Goal: Task Accomplishment & Management: Manage account settings

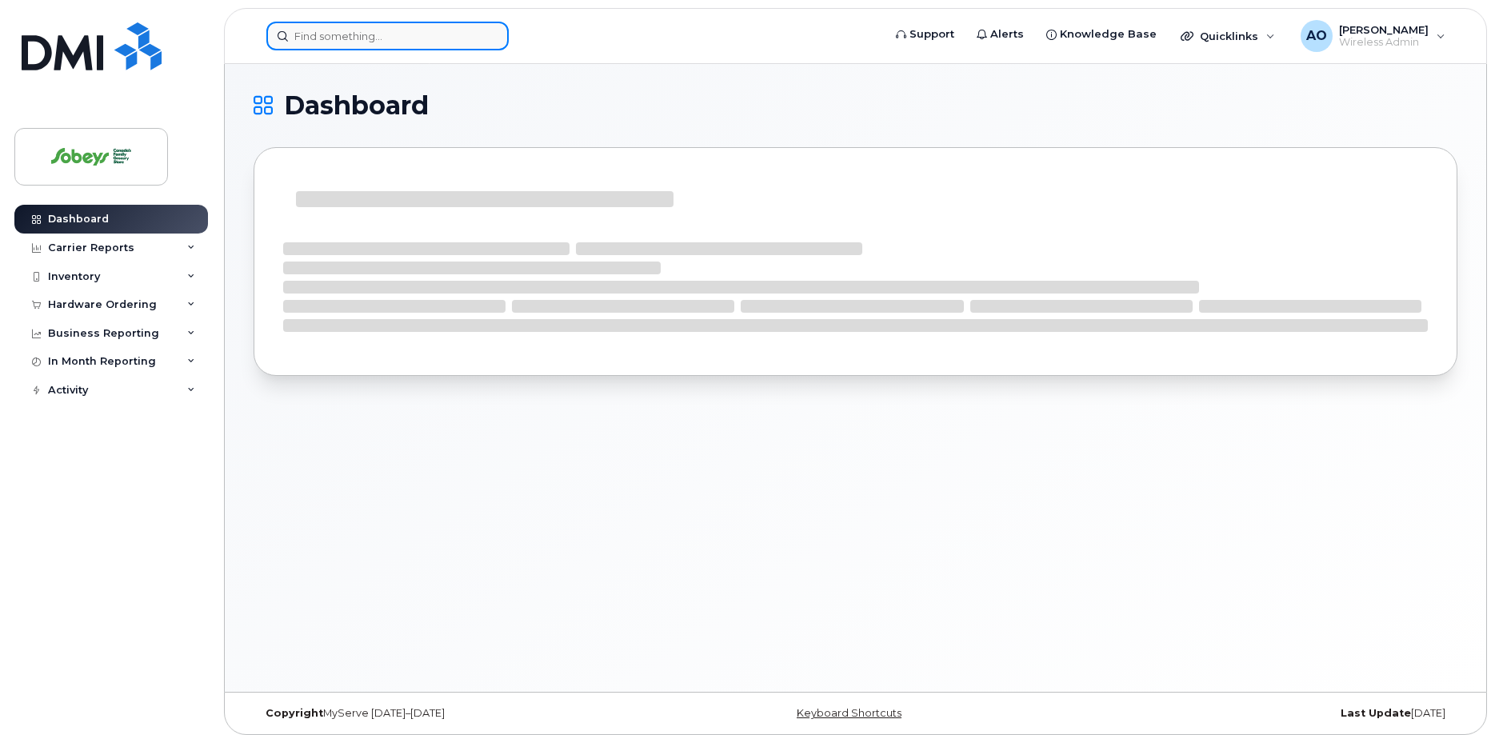
click at [365, 30] on input at bounding box center [387, 36] width 242 height 29
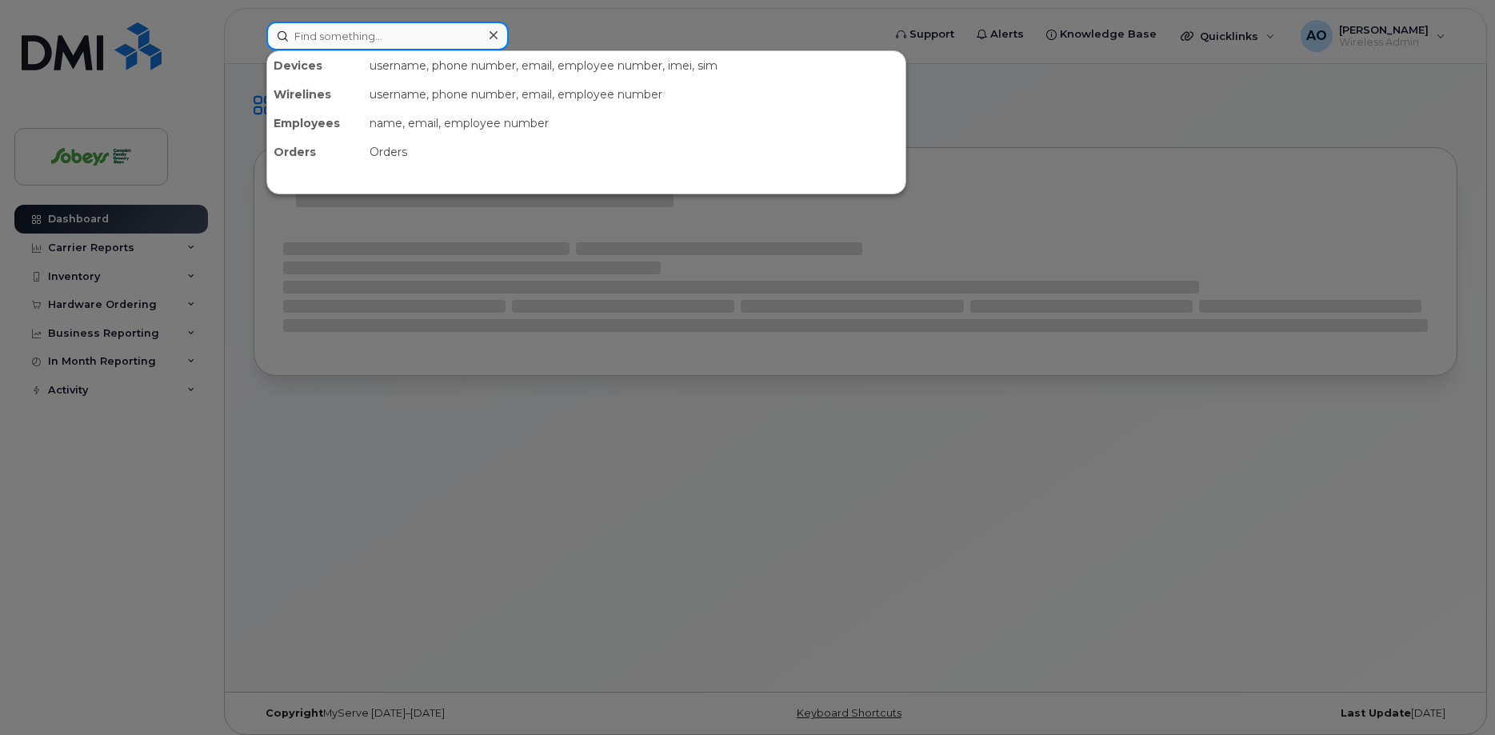
paste input "416-254-0613"
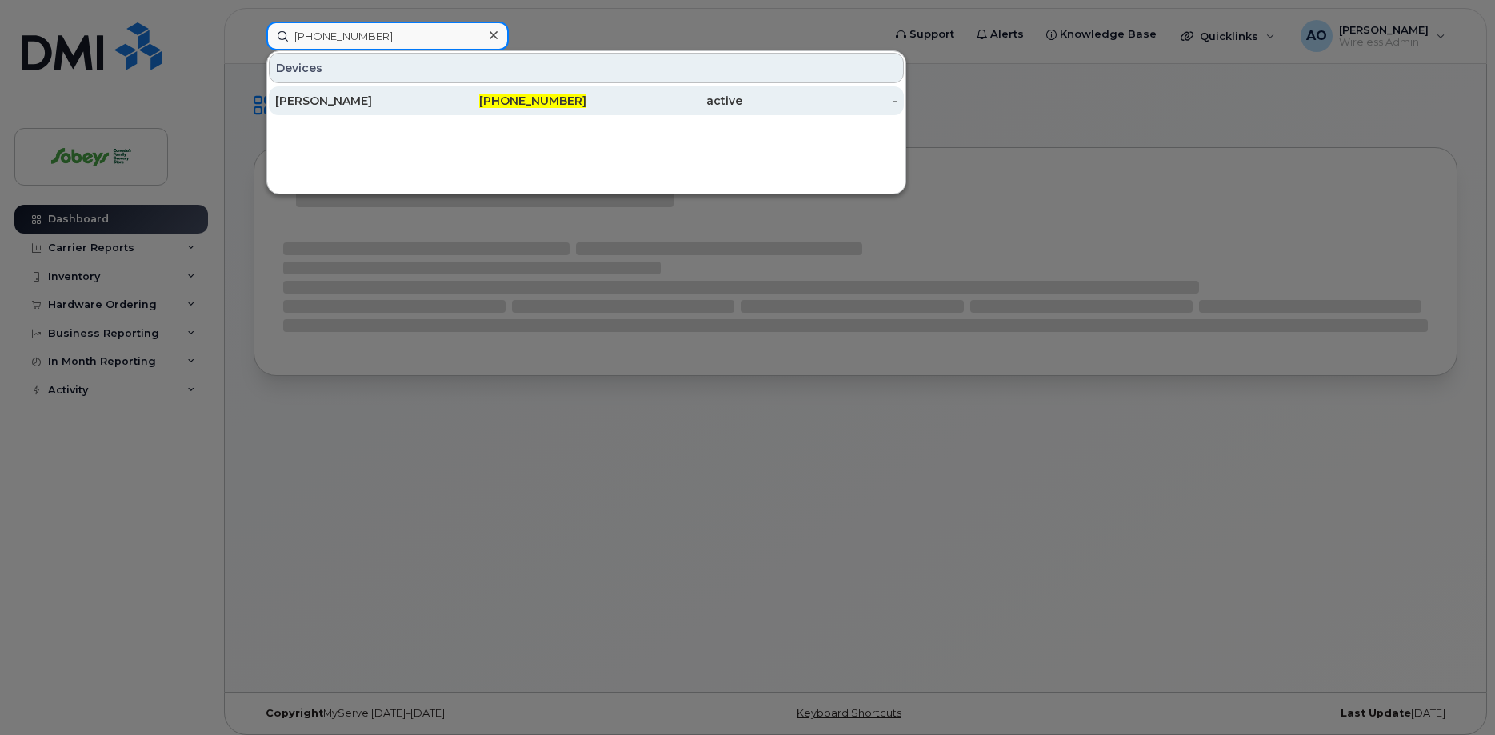
type input "416-254-0613"
click at [343, 98] on div "[PERSON_NAME]" at bounding box center [353, 101] width 156 height 16
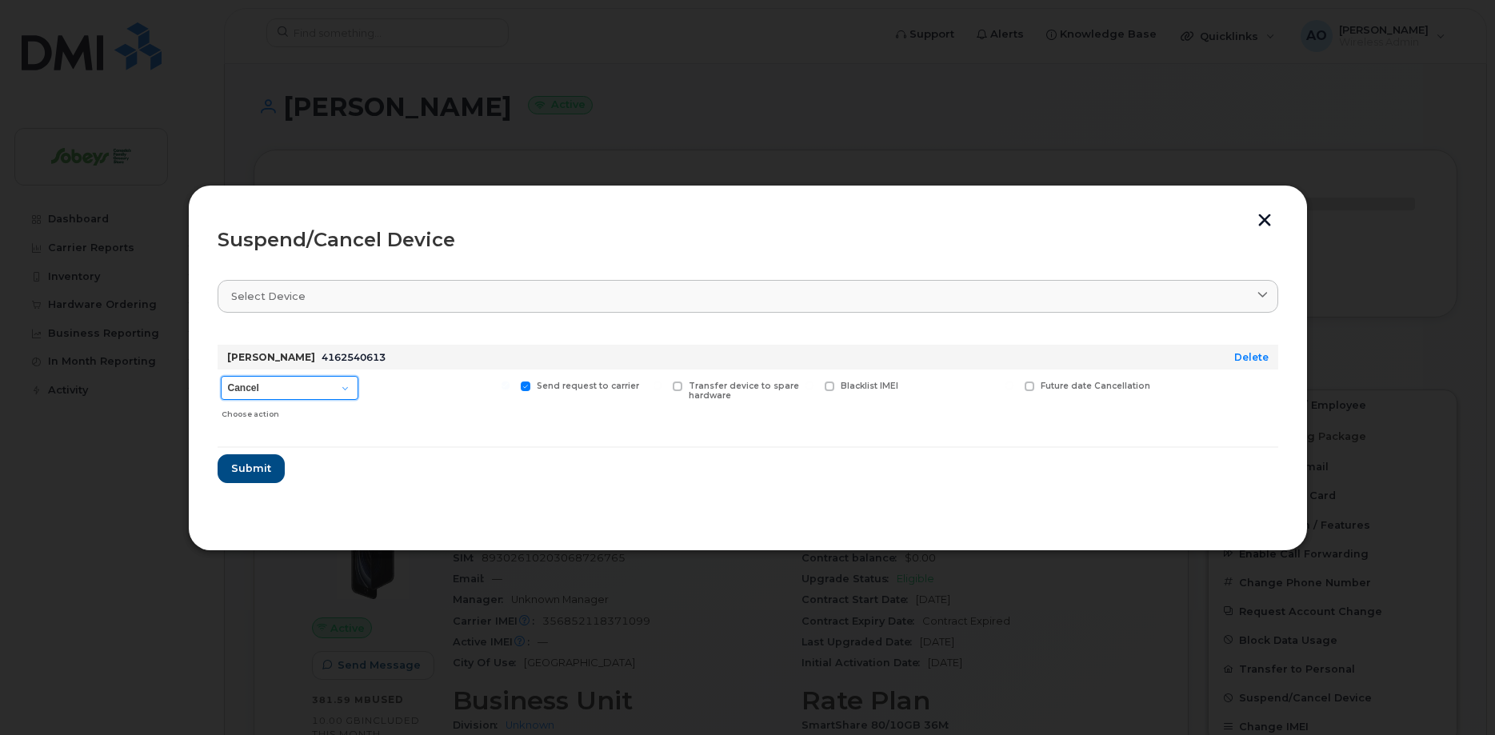
click at [221, 376] on select "Cancel Suspend - Extend Suspension Suspend - Reduced Rate Suspend - Full Rate S…" at bounding box center [290, 388] width 138 height 24
select select "[object Object]"
click option "Suspend - Reduced Rate" at bounding box center [0, 0] width 0 height 0
click at [257, 475] on span "Submit" at bounding box center [250, 468] width 40 height 15
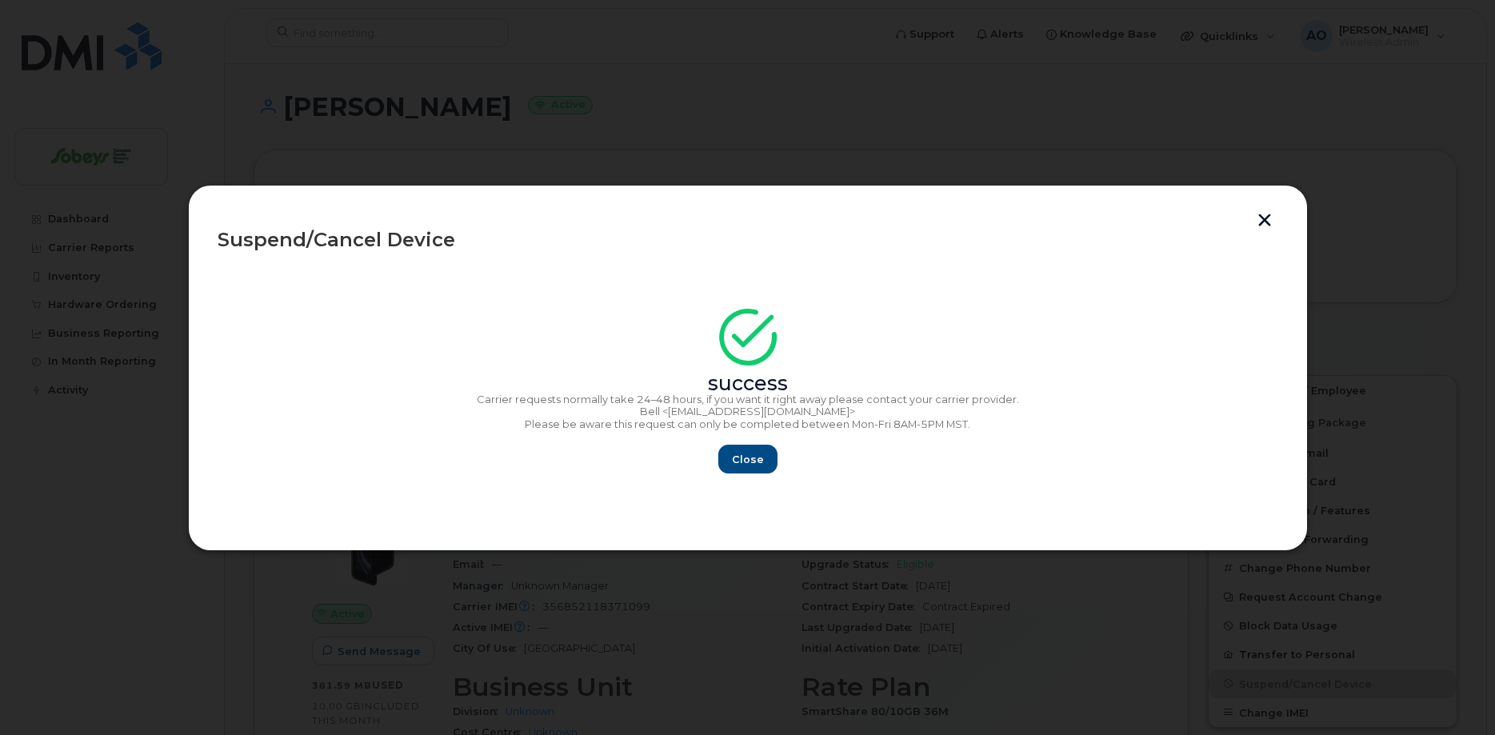
click at [777, 461] on div "Close" at bounding box center [748, 459] width 1060 height 29
click at [761, 461] on span "Close" at bounding box center [748, 459] width 32 height 15
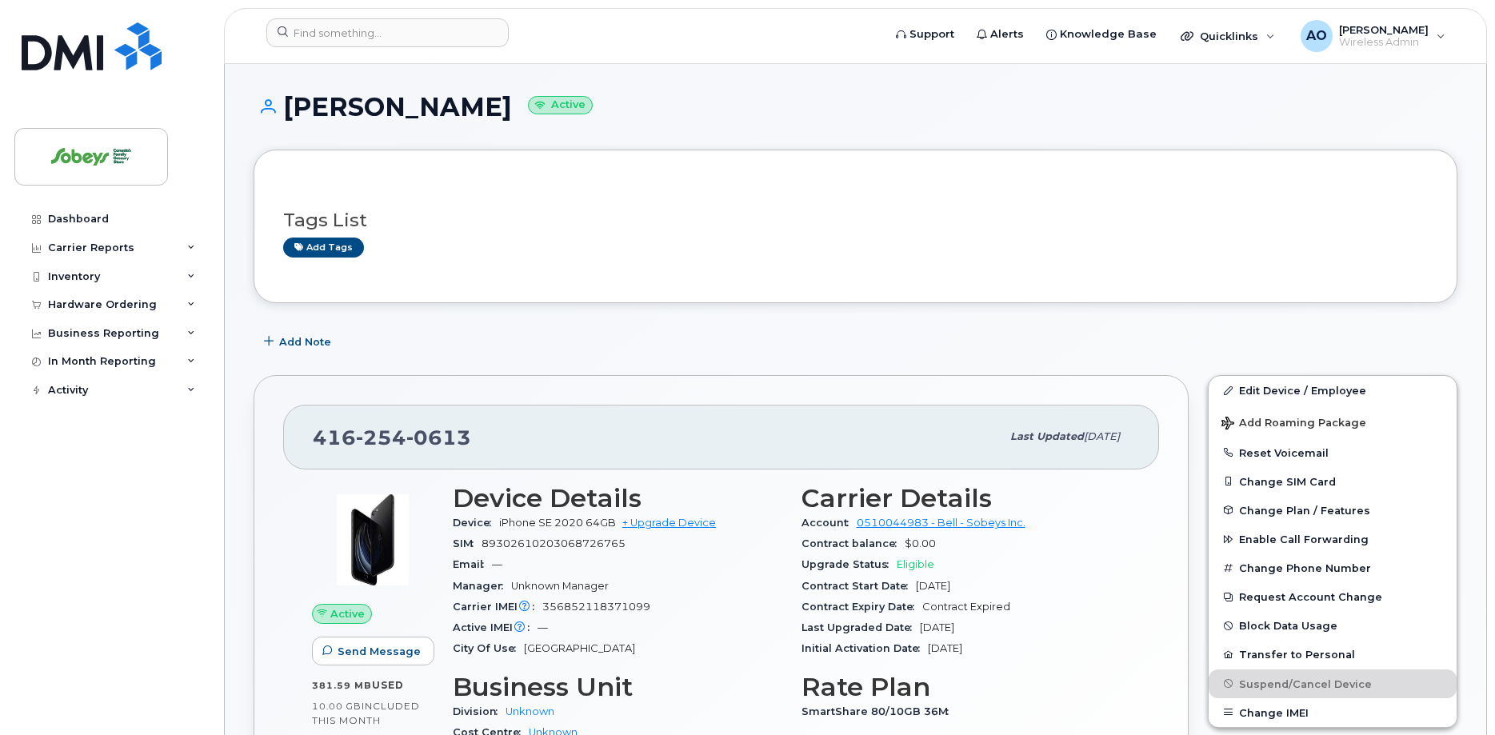
drag, startPoint x: 660, startPoint y: 228, endPoint x: 391, endPoint y: 143, distance: 281.8
click at [656, 228] on h3 "Tags List" at bounding box center [855, 220] width 1144 height 20
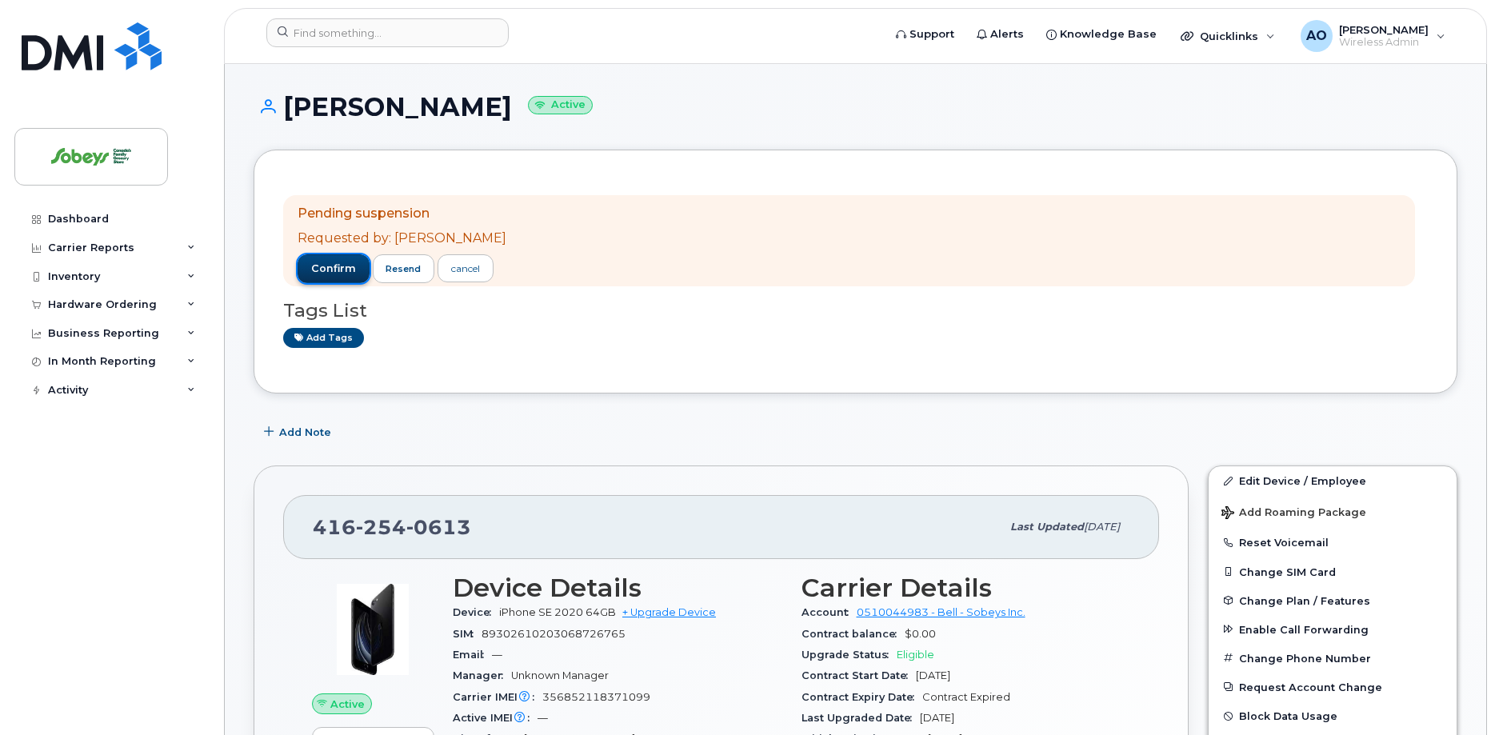
click at [326, 275] on span "confirm" at bounding box center [333, 269] width 45 height 14
